Goal: Check status: Check status

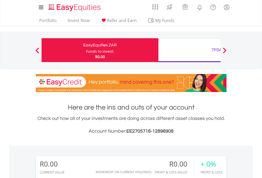
scroll to position [51, 83]
click at [86, 50] on div "Funds to invest:" at bounding box center [100, 51] width 28 height 5
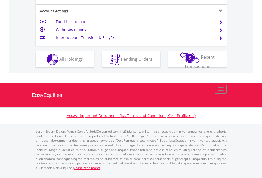
scroll to position [519, 0]
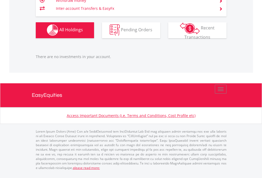
scroll to position [51, 83]
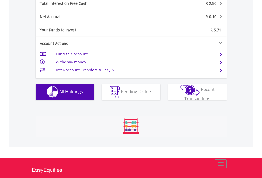
scroll to position [611, 0]
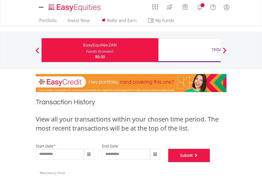
click at [210, 162] on button "Submit" at bounding box center [189, 155] width 42 height 13
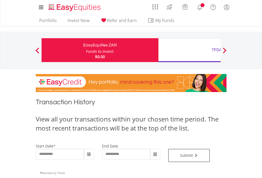
click at [190, 50] on div "TFSA" at bounding box center [217, 49] width 111 height 7
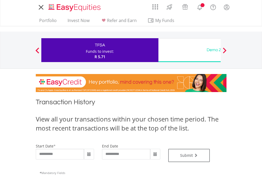
type input "**********"
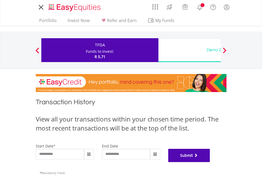
click at [210, 162] on button "Submit" at bounding box center [189, 155] width 42 height 13
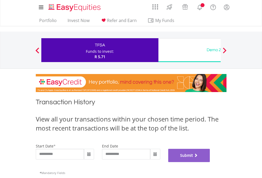
scroll to position [215, 0]
